Goal: Transaction & Acquisition: Purchase product/service

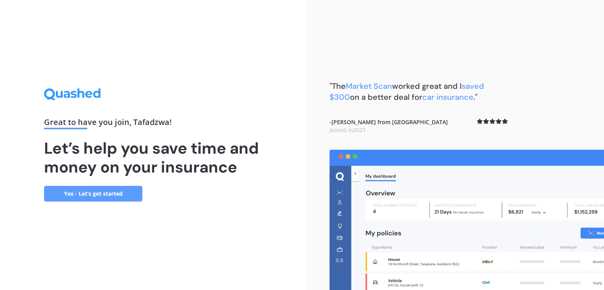
click at [79, 194] on link "Yes - Let’s get started" at bounding box center [93, 194] width 98 height 16
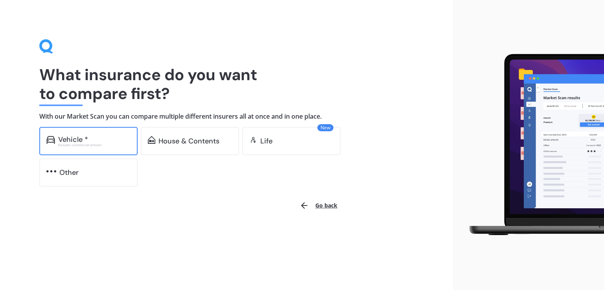
click at [84, 136] on div "Vehicle *" at bounding box center [73, 140] width 30 height 8
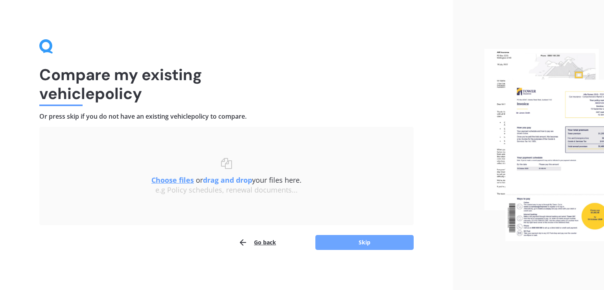
click at [350, 242] on button "Skip" at bounding box center [365, 242] width 98 height 15
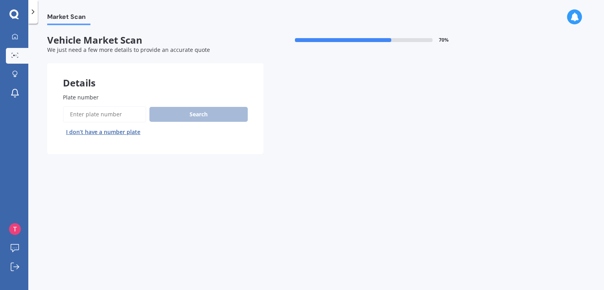
click at [86, 114] on input "Plate number" at bounding box center [104, 114] width 83 height 17
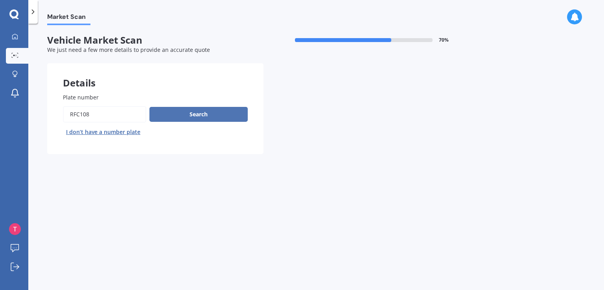
type input "RFC108"
click at [185, 111] on button "Search" at bounding box center [199, 114] width 98 height 15
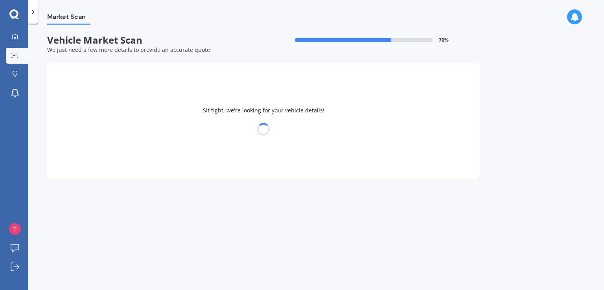
select select "TOYOTA"
select select "AQUA"
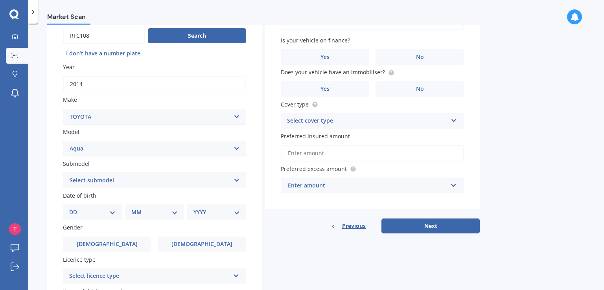
scroll to position [118, 0]
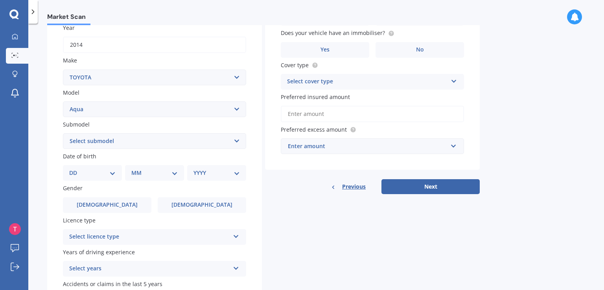
click at [237, 140] on select "Select submodel (All Other) Hatchback Hybrid" at bounding box center [154, 141] width 183 height 16
click at [38, 87] on div "Market Scan Vehicle Market Scan 70 % We just need a few more details to provide…" at bounding box center [316, 158] width 576 height 267
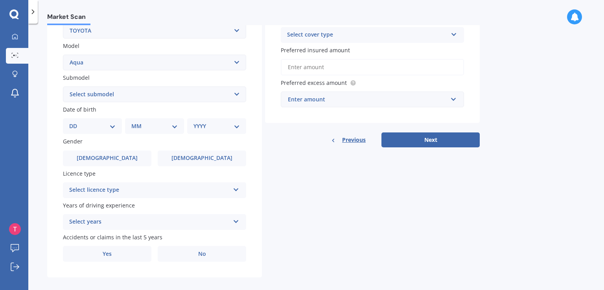
scroll to position [173, 0]
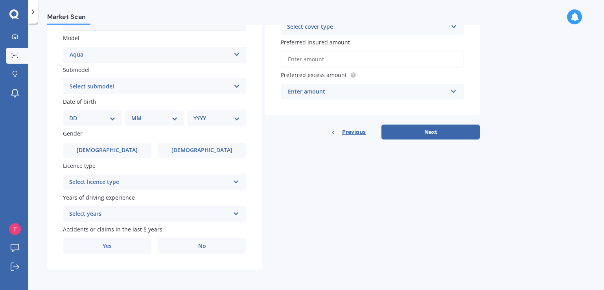
click at [238, 183] on icon at bounding box center [236, 181] width 7 height 6
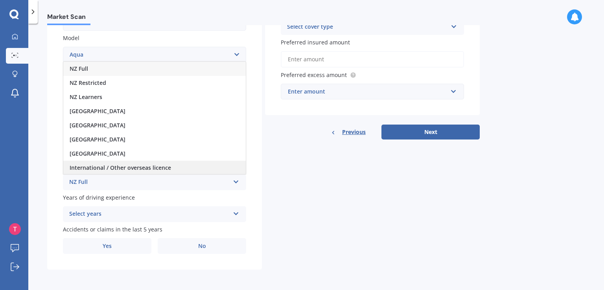
click at [144, 165] on span "International / Other overseas licence" at bounding box center [121, 167] width 102 height 7
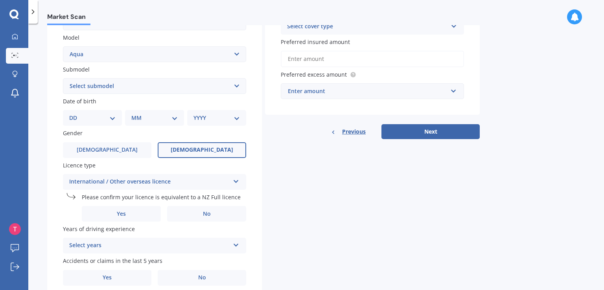
scroll to position [205, 0]
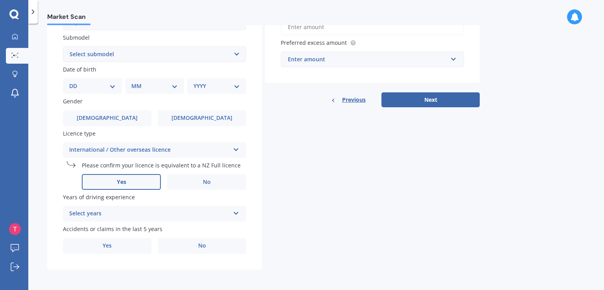
click at [129, 183] on label "Yes" at bounding box center [121, 182] width 79 height 16
click at [0, 0] on input "Yes" at bounding box center [0, 0] width 0 height 0
click at [236, 212] on icon at bounding box center [236, 212] width 7 height 6
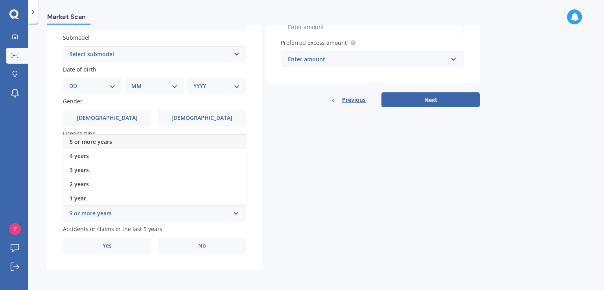
click at [85, 141] on span "5 or more years" at bounding box center [91, 141] width 42 height 7
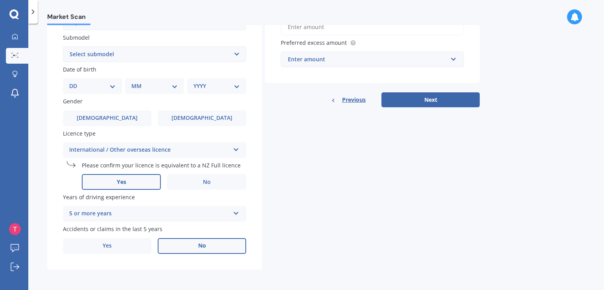
click at [190, 243] on label "No" at bounding box center [202, 246] width 89 height 16
click at [0, 0] on input "No" at bounding box center [0, 0] width 0 height 0
click at [99, 116] on label "[DEMOGRAPHIC_DATA]" at bounding box center [107, 119] width 89 height 16
click at [0, 0] on input "[DEMOGRAPHIC_DATA]" at bounding box center [0, 0] width 0 height 0
click at [111, 83] on select "DD 01 02 03 04 05 06 07 08 09 10 11 12 13 14 15 16 17 18 19 20 21 22 23 24 25 2…" at bounding box center [92, 86] width 46 height 9
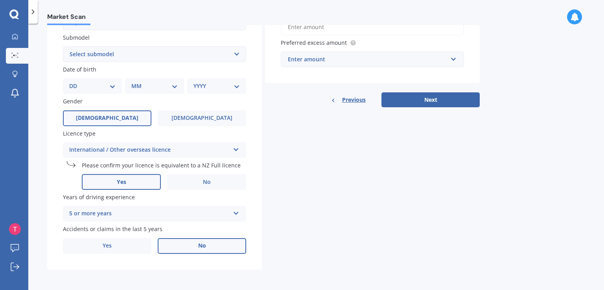
select select "28"
click at [76, 82] on select "DD 01 02 03 04 05 06 07 08 09 10 11 12 13 14 15 16 17 18 19 20 21 22 23 24 25 2…" at bounding box center [92, 86] width 46 height 9
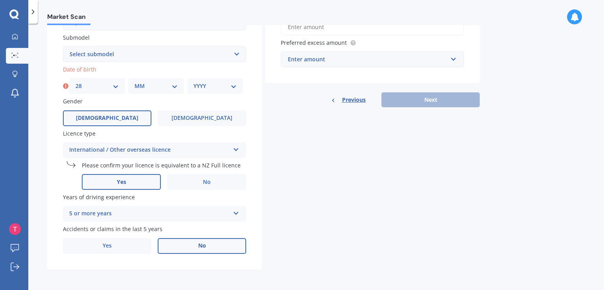
click at [171, 84] on select "MM 01 02 03 04 05 06 07 08 09 10 11 12" at bounding box center [156, 86] width 43 height 9
select select "02"
click at [135, 82] on select "MM 01 02 03 04 05 06 07 08 09 10 11 12" at bounding box center [156, 86] width 43 height 9
click at [234, 85] on select "YYYY 2025 2024 2023 2022 2021 2020 2019 2018 2017 2016 2015 2014 2013 2012 2011…" at bounding box center [215, 86] width 43 height 9
select select "1984"
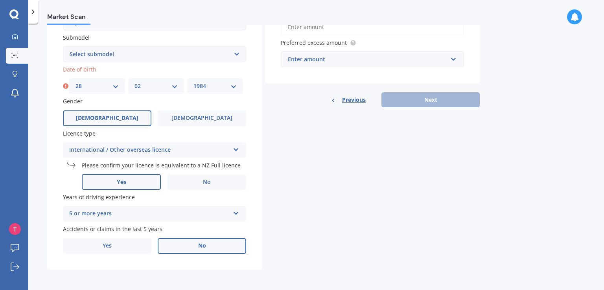
click at [194, 82] on select "YYYY 2025 2024 2023 2022 2021 2020 2019 2018 2017 2016 2015 2014 2013 2012 2011…" at bounding box center [215, 86] width 43 height 9
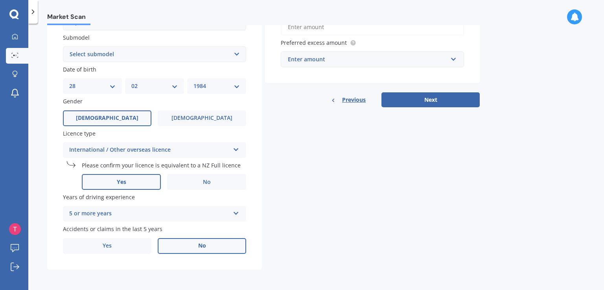
click at [281, 135] on div "Details Plate number Search I don’t have a number plate Year [DATE] Make Select…" at bounding box center [263, 64] width 433 height 412
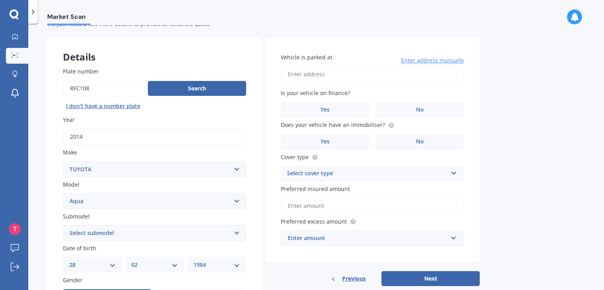
scroll to position [8, 0]
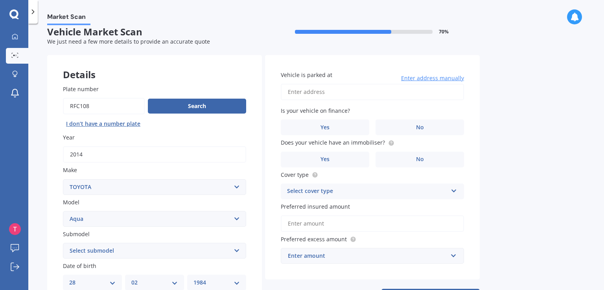
click at [334, 90] on input "Vehicle is parked at" at bounding box center [372, 92] width 183 height 17
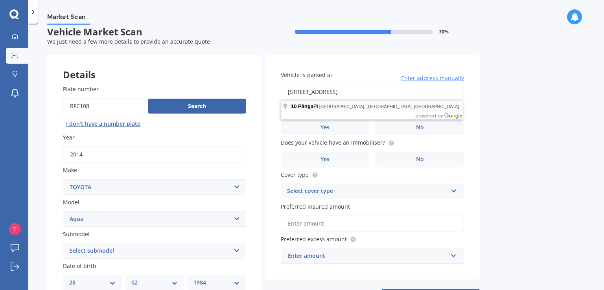
type input "[STREET_ADDRESS][PERSON_NAME]"
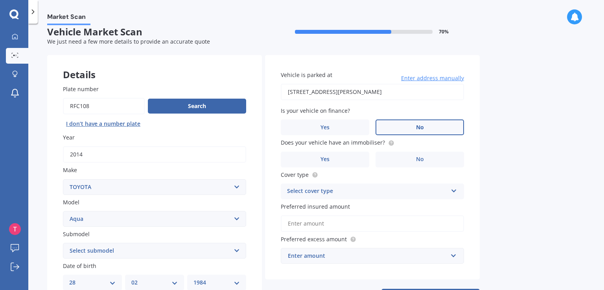
click at [439, 122] on label "No" at bounding box center [420, 128] width 89 height 16
click at [0, 0] on input "No" at bounding box center [0, 0] width 0 height 0
click at [400, 158] on label "No" at bounding box center [420, 160] width 89 height 16
click at [0, 0] on input "No" at bounding box center [0, 0] width 0 height 0
click at [456, 190] on icon at bounding box center [454, 190] width 7 height 6
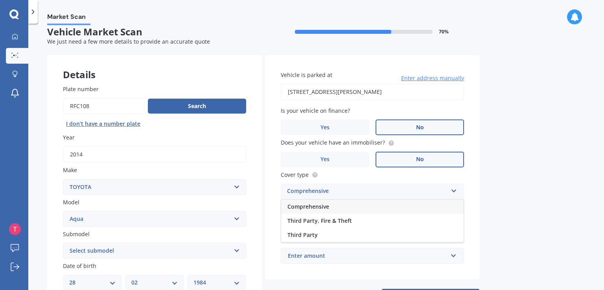
click at [317, 207] on span "Comprehensive" at bounding box center [309, 206] width 42 height 7
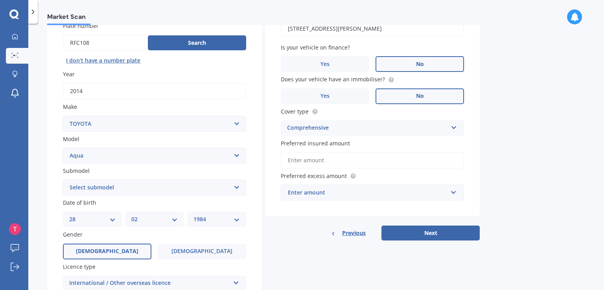
scroll to position [87, 0]
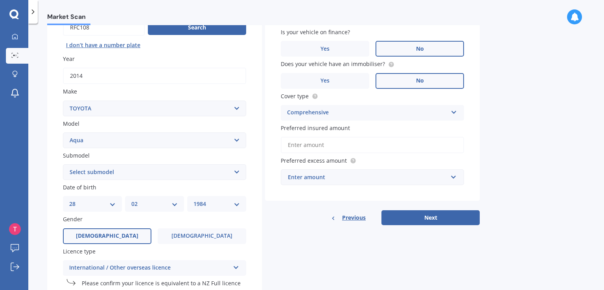
click at [322, 144] on input "Preferred insured amount" at bounding box center [372, 145] width 183 height 17
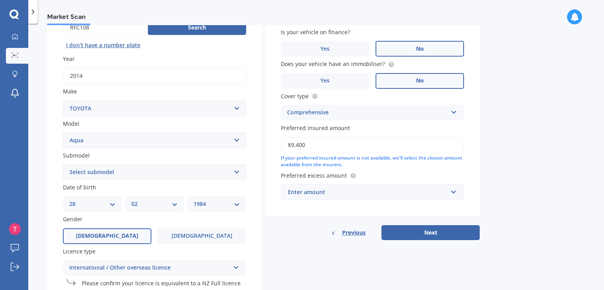
type input "$9,400"
click at [502, 142] on div "Market Scan Vehicle Market Scan 70 % We just need a few more details to provide…" at bounding box center [316, 158] width 576 height 267
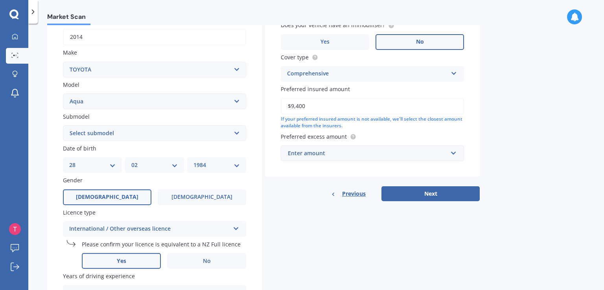
scroll to position [126, 0]
click at [454, 153] on input "text" at bounding box center [370, 153] width 176 height 15
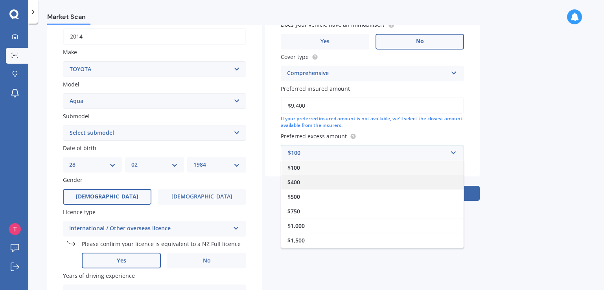
click at [306, 181] on div "$400" at bounding box center [372, 182] width 183 height 15
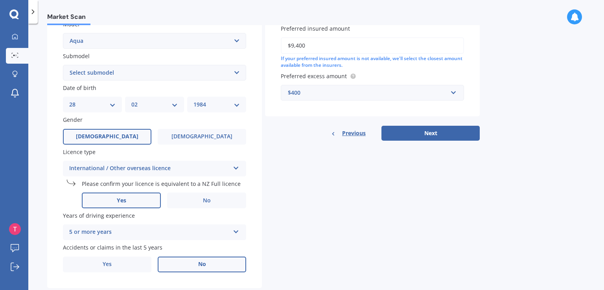
scroll to position [205, 0]
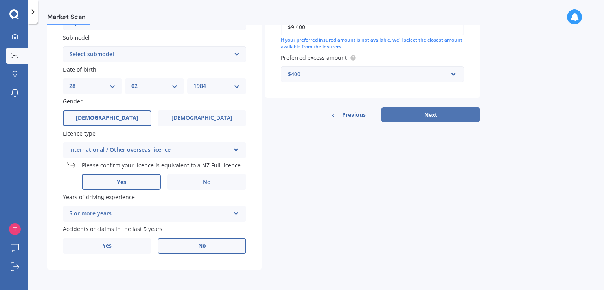
click at [449, 114] on button "Next" at bounding box center [431, 114] width 98 height 15
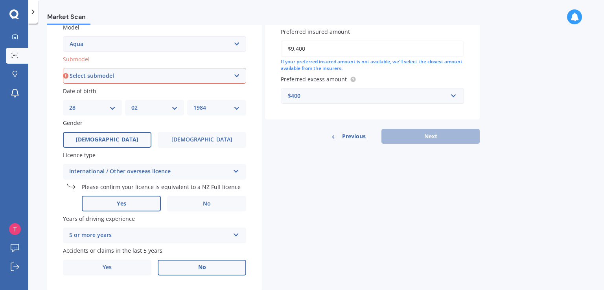
scroll to position [166, 0]
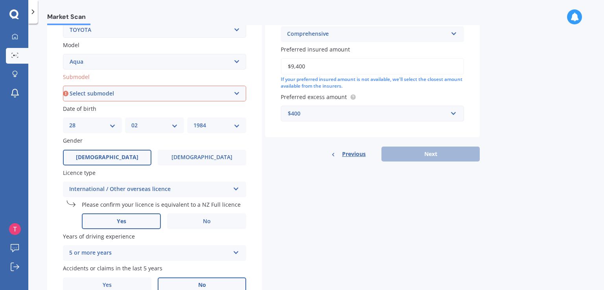
click at [239, 92] on select "Select submodel (All Other) Hatchback Hybrid" at bounding box center [154, 94] width 183 height 16
select select "HYBRID"
click at [63, 86] on select "Select submodel (All Other) Hatchback Hybrid" at bounding box center [154, 94] width 183 height 16
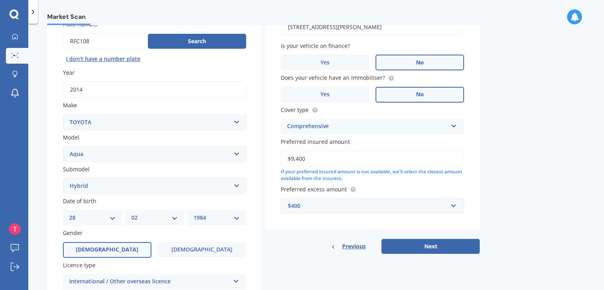
scroll to position [205, 0]
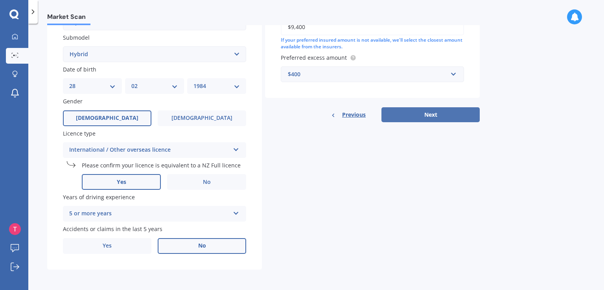
click at [430, 116] on button "Next" at bounding box center [431, 114] width 98 height 15
select select "28"
select select "02"
select select "1984"
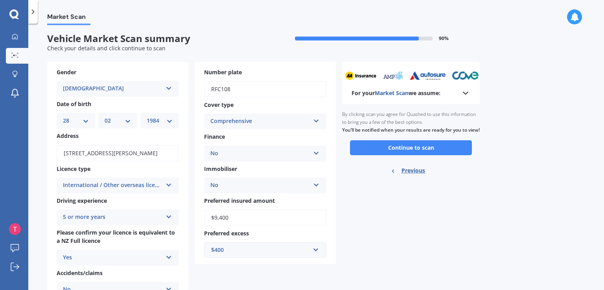
scroll to position [0, 0]
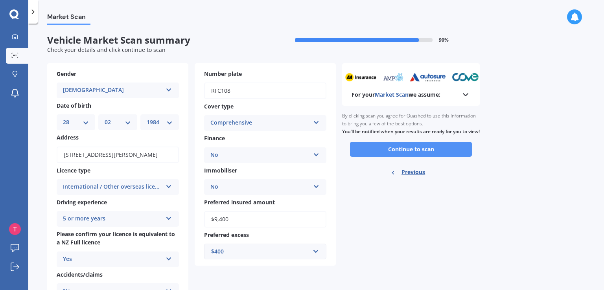
click at [416, 156] on button "Continue to scan" at bounding box center [411, 149] width 122 height 15
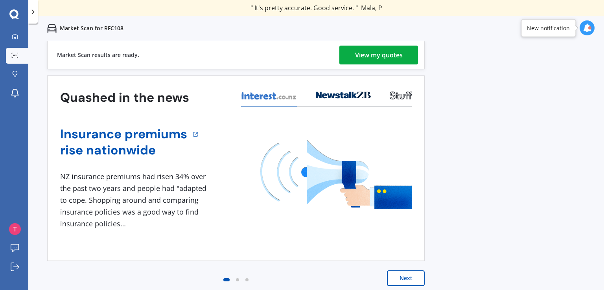
click at [382, 55] on div "View my quotes" at bounding box center [379, 55] width 48 height 19
